Goal: Find specific page/section: Find specific page/section

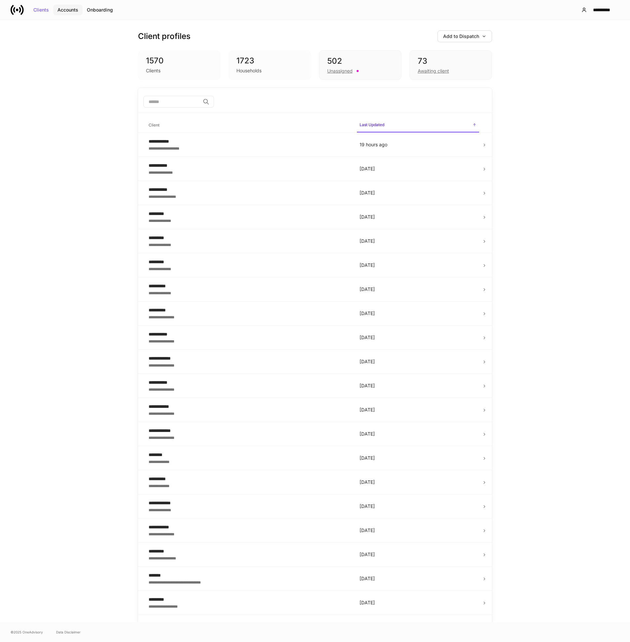
click at [71, 11] on div "Accounts" at bounding box center [67, 10] width 21 height 5
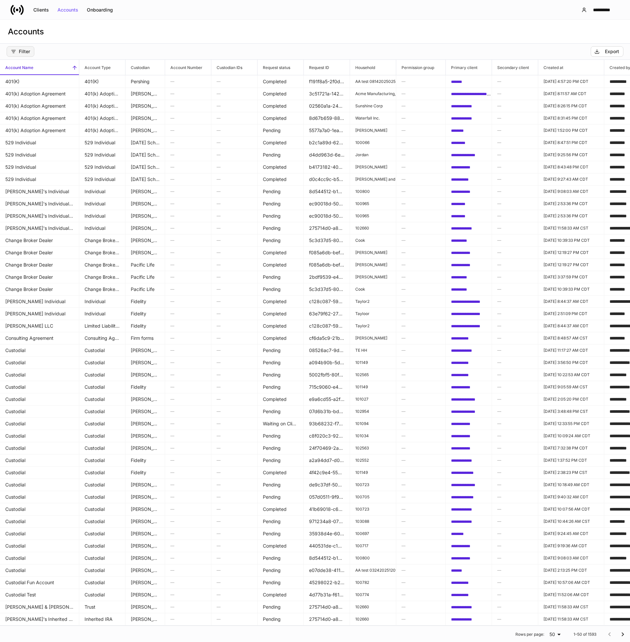
click at [20, 51] on div "Filter" at bounding box center [20, 51] width 19 height 5
click at [42, 80] on p "Custodian" at bounding box center [37, 79] width 19 height 5
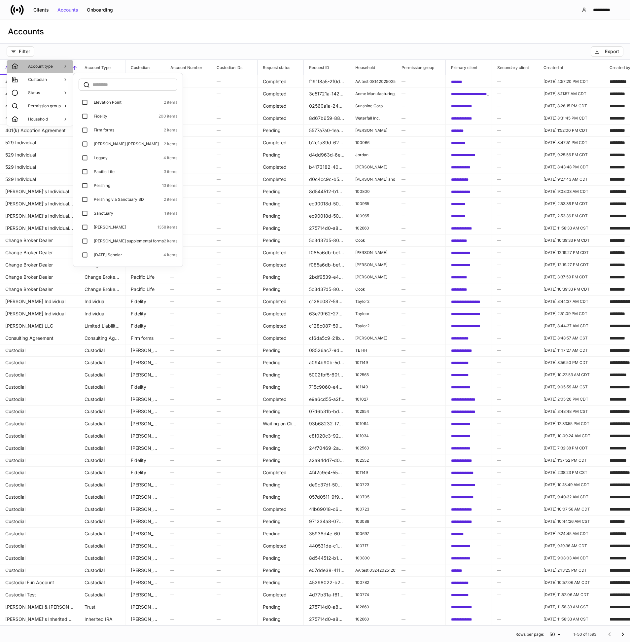
click at [46, 71] on li "Account type" at bounding box center [40, 66] width 66 height 13
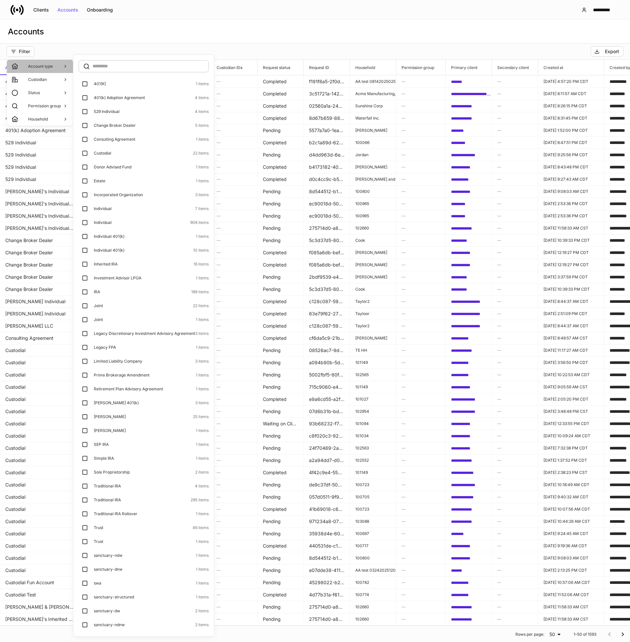
click at [46, 71] on li "Account type" at bounding box center [40, 66] width 66 height 13
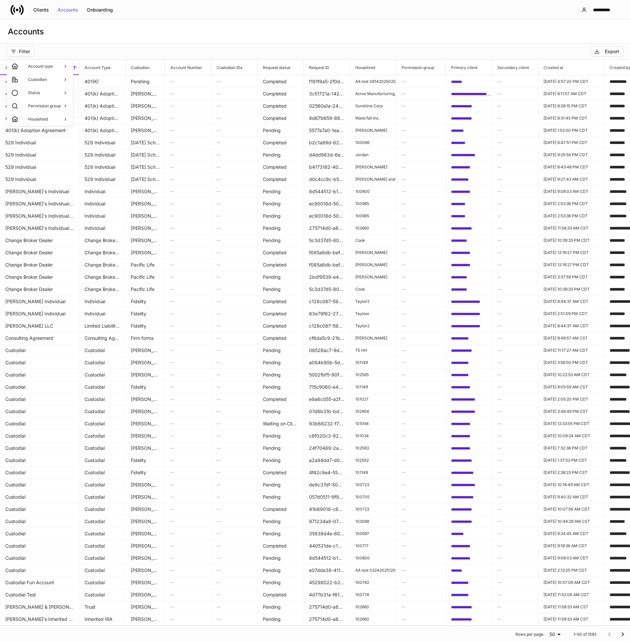
click at [67, 51] on div at bounding box center [315, 321] width 630 height 642
click at [31, 53] on button "Filter" at bounding box center [21, 51] width 28 height 11
click at [31, 53] on div at bounding box center [315, 321] width 630 height 642
click at [31, 53] on button "Filter" at bounding box center [21, 51] width 28 height 11
click at [47, 82] on li "Custodian" at bounding box center [40, 79] width 66 height 13
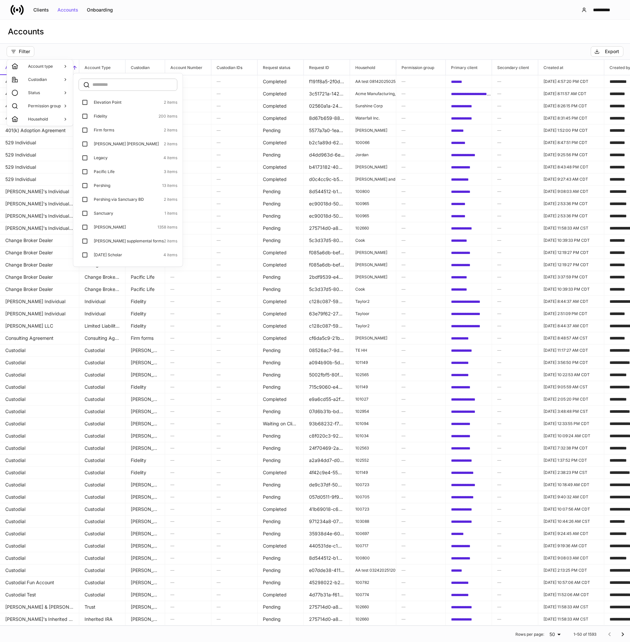
click at [126, 43] on div at bounding box center [315, 321] width 630 height 642
